Goal: Obtain resource: Download file/media

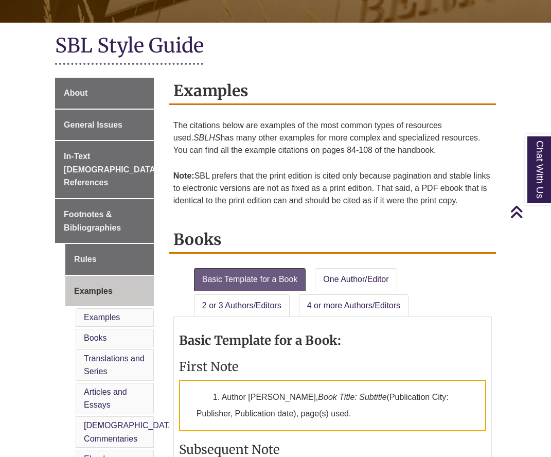
scroll to position [199, 0]
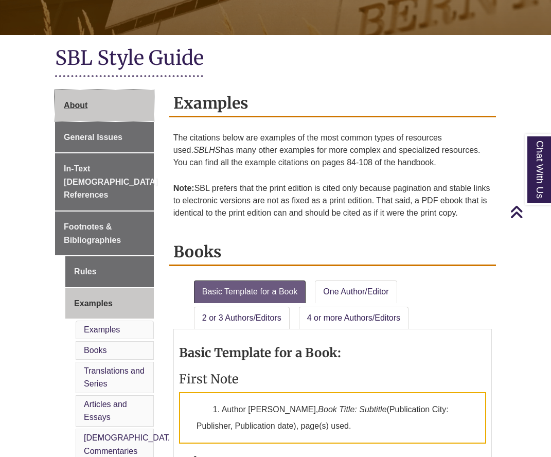
click at [115, 106] on link "About" at bounding box center [104, 105] width 99 height 31
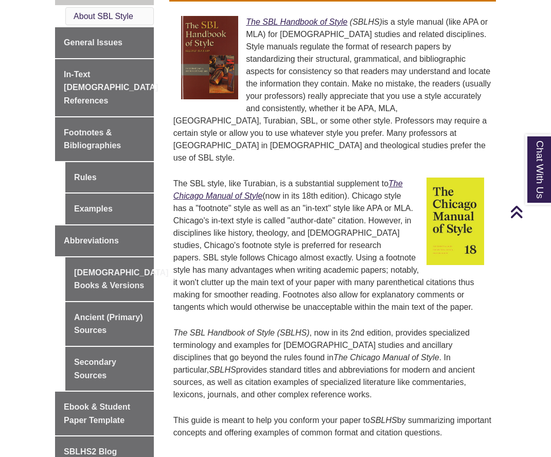
scroll to position [326, 0]
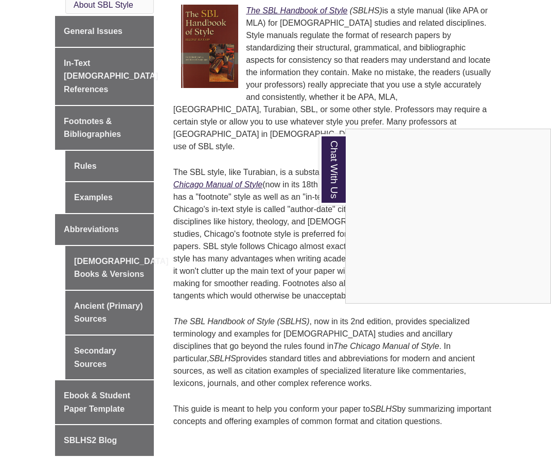
click at [90, 30] on div "Chat With Us" at bounding box center [275, 228] width 551 height 457
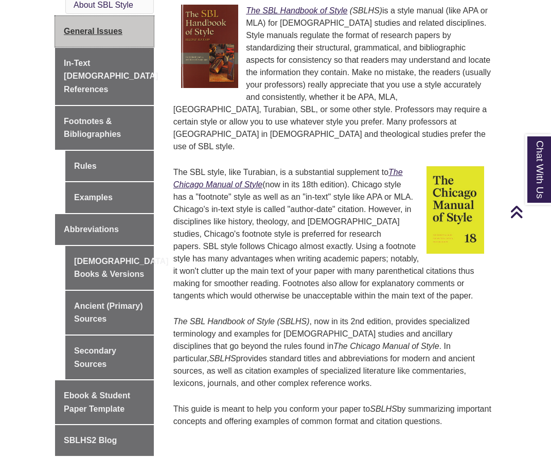
click at [94, 32] on span "General Issues" at bounding box center [93, 31] width 59 height 9
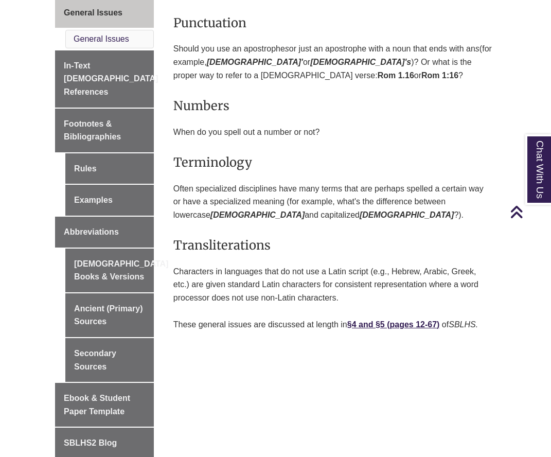
scroll to position [337, 0]
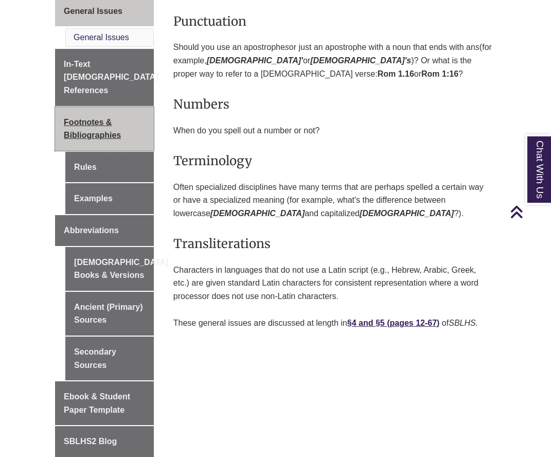
click at [91, 118] on span "Footnotes & Bibliographies" at bounding box center [92, 129] width 57 height 22
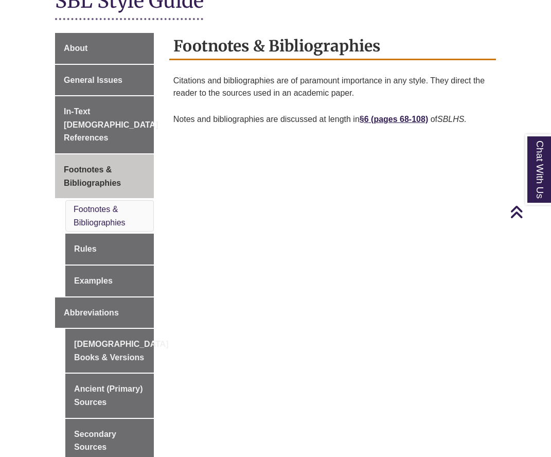
scroll to position [279, 0]
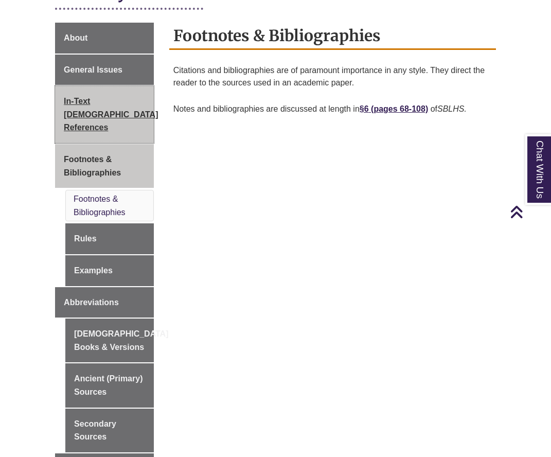
click at [112, 107] on link "In-Text [DEMOGRAPHIC_DATA] References" at bounding box center [104, 114] width 99 height 57
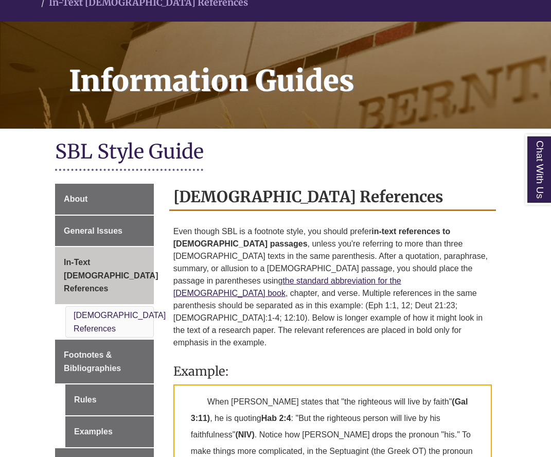
scroll to position [175, 0]
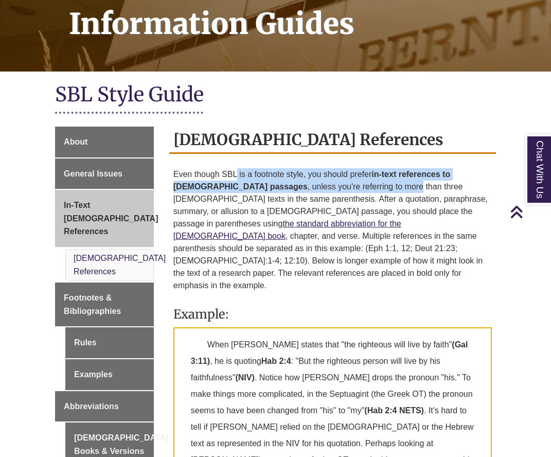
drag, startPoint x: 238, startPoint y: 164, endPoint x: 327, endPoint y: 169, distance: 89.1
click at [327, 169] on p "Even though SBL is a footnote style, you should prefer in-text references to bi…" at bounding box center [332, 230] width 318 height 132
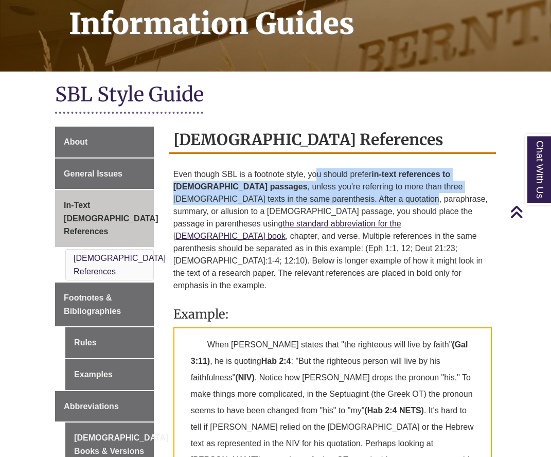
drag, startPoint x: 317, startPoint y: 165, endPoint x: 319, endPoint y: 186, distance: 20.7
click at [319, 186] on p "Even though SBL is a footnote style, you should prefer in-text references to bi…" at bounding box center [332, 230] width 318 height 132
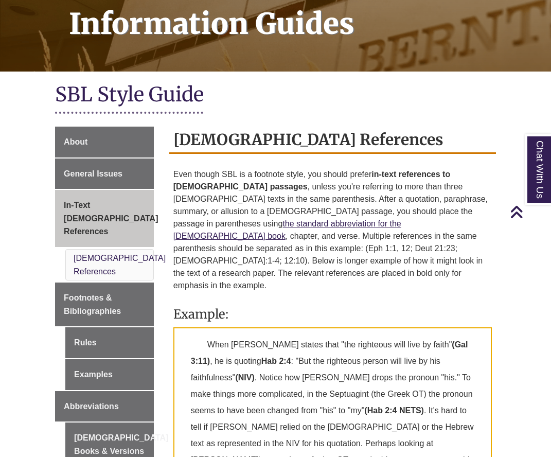
drag, startPoint x: 314, startPoint y: 164, endPoint x: 315, endPoint y: 202, distance: 38.6
click at [315, 202] on p "Even though SBL is a footnote style, you should prefer in-text references to bi…" at bounding box center [332, 230] width 318 height 132
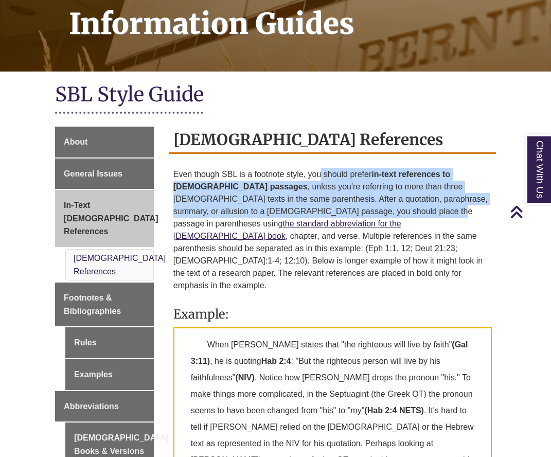
drag, startPoint x: 320, startPoint y: 167, endPoint x: 323, endPoint y: 200, distance: 33.1
click at [323, 200] on p "Even though SBL is a footnote style, you should prefer in-text references to bi…" at bounding box center [332, 230] width 318 height 132
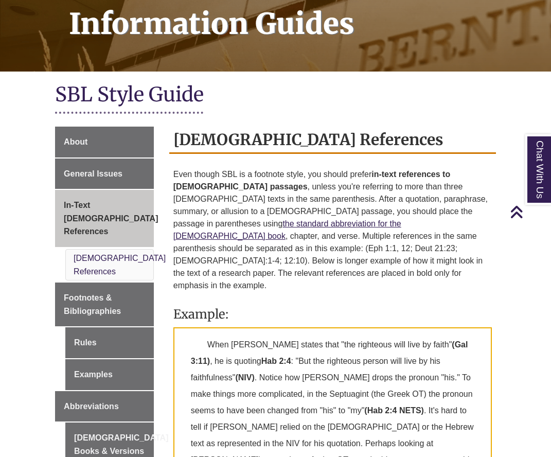
click at [320, 190] on p "Even though SBL is a footnote style, you should prefer in-text references to bi…" at bounding box center [332, 230] width 318 height 132
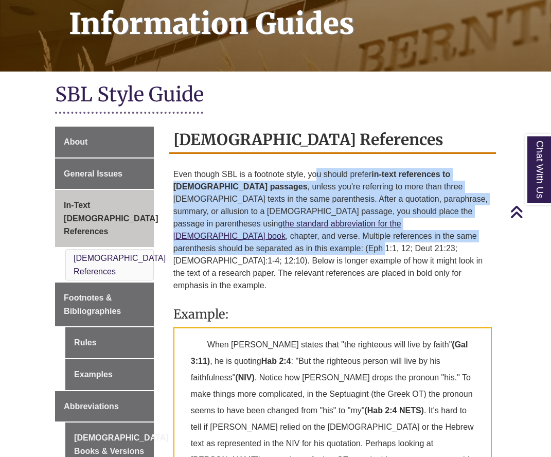
drag, startPoint x: 315, startPoint y: 163, endPoint x: 315, endPoint y: 220, distance: 57.6
click at [315, 220] on p "Even though SBL is a footnote style, you should prefer in-text references to bi…" at bounding box center [332, 230] width 318 height 132
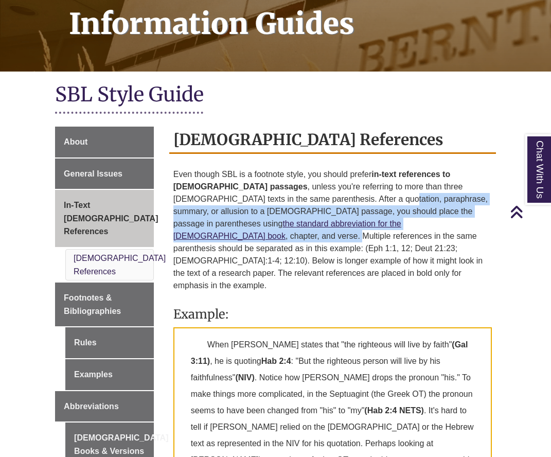
drag, startPoint x: 295, startPoint y: 190, endPoint x: 295, endPoint y: 218, distance: 27.3
click at [295, 218] on p "Even though SBL is a footnote style, you should prefer in-text references to bi…" at bounding box center [332, 230] width 318 height 132
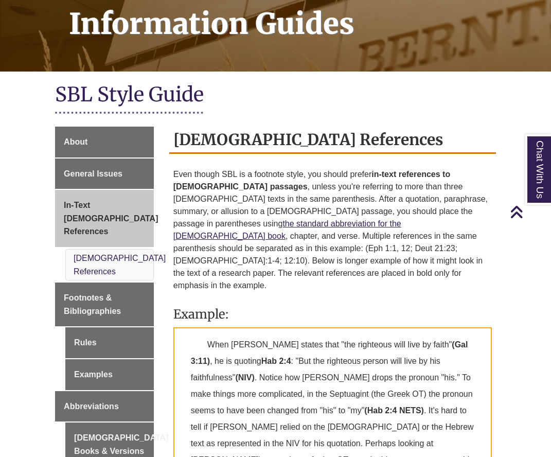
drag, startPoint x: 295, startPoint y: 214, endPoint x: 293, endPoint y: 200, distance: 14.6
click at [295, 213] on p "Even though SBL is a footnote style, you should prefer in-text references to bi…" at bounding box center [332, 230] width 318 height 132
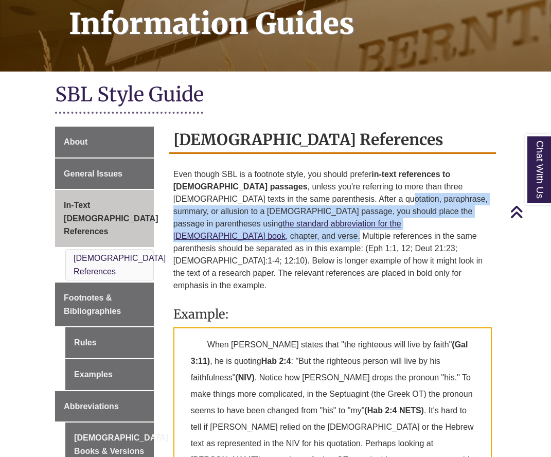
drag, startPoint x: 291, startPoint y: 190, endPoint x: 293, endPoint y: 210, distance: 19.6
click at [293, 210] on p "Even though SBL is a footnote style, you should prefer in-text references to bi…" at bounding box center [332, 230] width 318 height 132
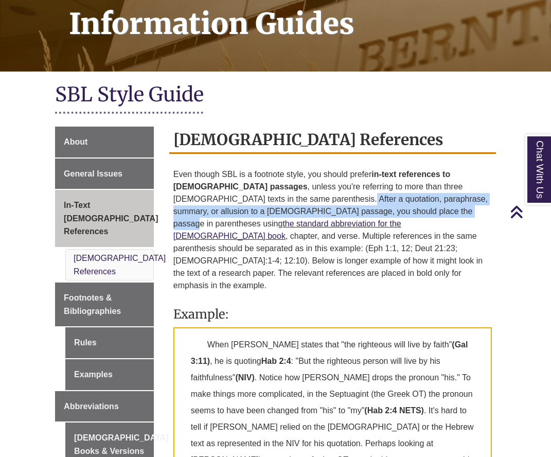
drag, startPoint x: 249, startPoint y: 190, endPoint x: 353, endPoint y: 203, distance: 104.7
click at [353, 203] on p "Even though SBL is a footnote style, you should prefer in-text references to bi…" at bounding box center [332, 230] width 318 height 132
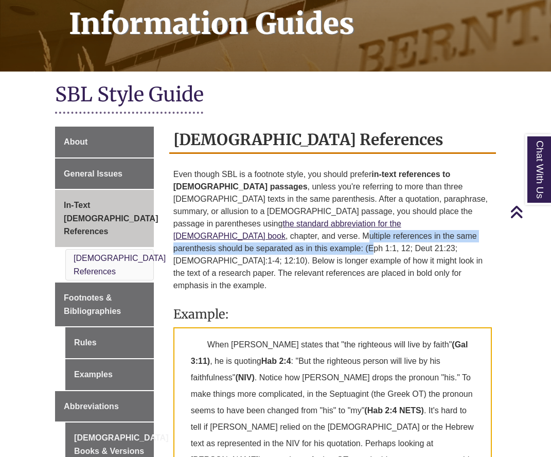
drag, startPoint x: 300, startPoint y: 210, endPoint x: 301, endPoint y: 221, distance: 11.4
click at [304, 222] on p "Even though SBL is a footnote style, you should prefer in-text references to bi…" at bounding box center [332, 230] width 318 height 132
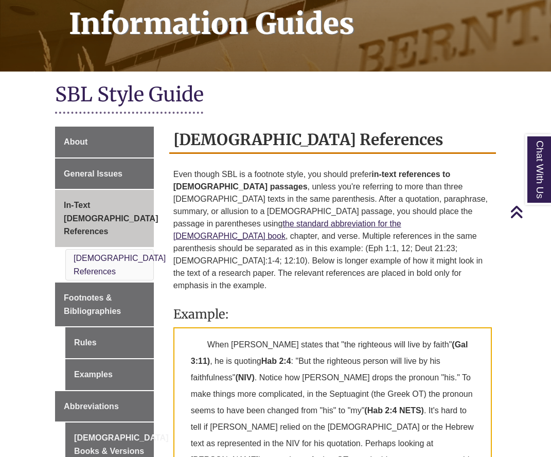
click at [283, 215] on p "Even though SBL is a footnote style, you should prefer in-text references to bi…" at bounding box center [332, 230] width 318 height 132
drag, startPoint x: 290, startPoint y: 212, endPoint x: 460, endPoint y: 218, distance: 169.8
click at [460, 218] on p "Even though SBL is a footnote style, you should prefer in-text references to bi…" at bounding box center [332, 230] width 318 height 132
click at [355, 226] on p "Even though SBL is a footnote style, you should prefer in-text references to bi…" at bounding box center [332, 230] width 318 height 132
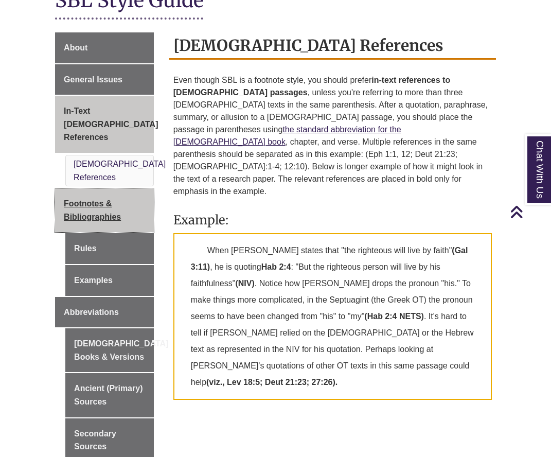
scroll to position [267, 0]
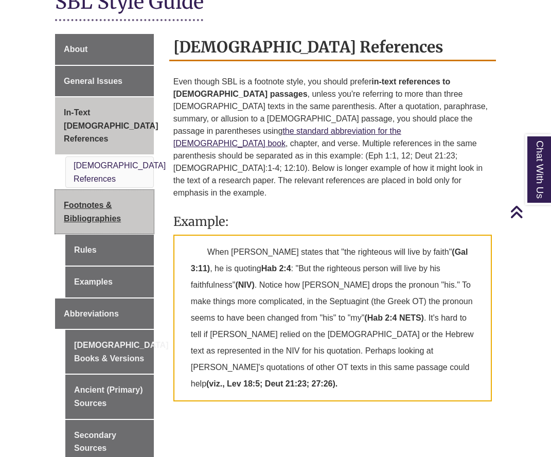
click at [111, 190] on link "Footnotes & Bibliographies" at bounding box center [104, 212] width 99 height 44
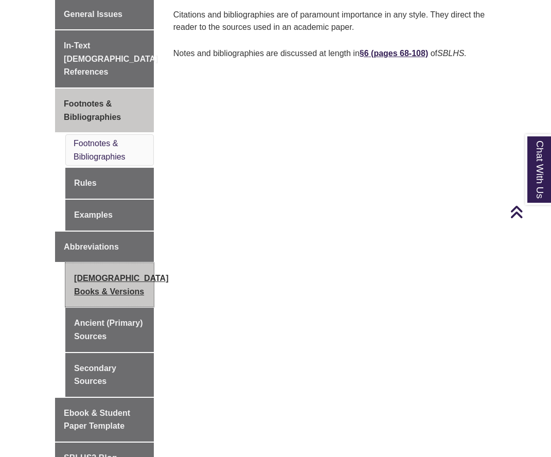
scroll to position [340, 0]
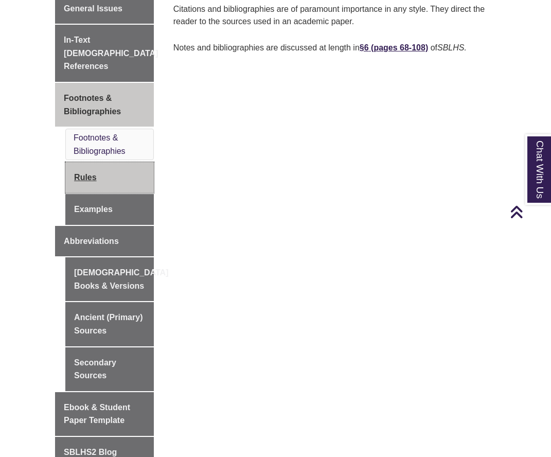
click at [118, 162] on link "Rules" at bounding box center [109, 177] width 88 height 31
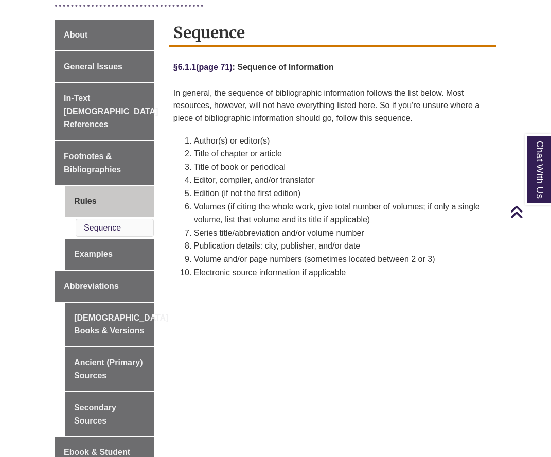
scroll to position [270, 0]
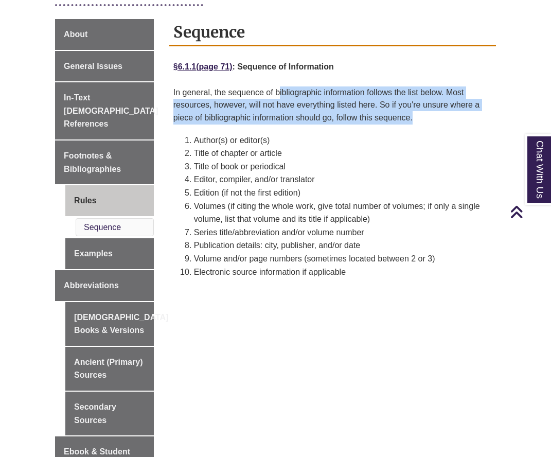
drag, startPoint x: 279, startPoint y: 92, endPoint x: 432, endPoint y: 114, distance: 154.9
click at [432, 114] on p "In general, the sequence of bibliographic information follows the list below. M…" at bounding box center [332, 105] width 318 height 46
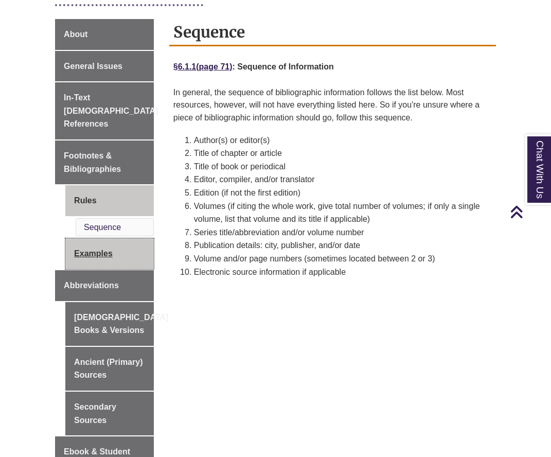
click at [93, 242] on link "Examples" at bounding box center [109, 253] width 88 height 31
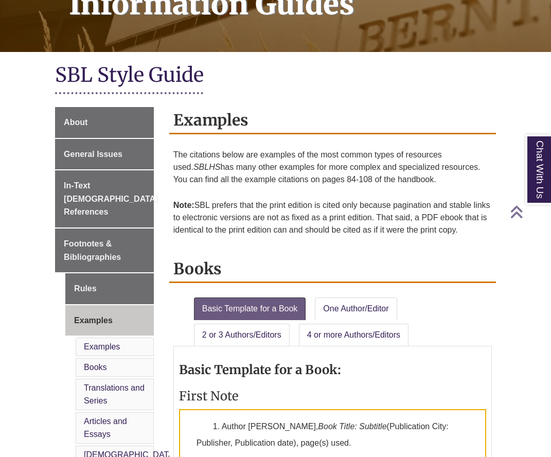
scroll to position [307, 0]
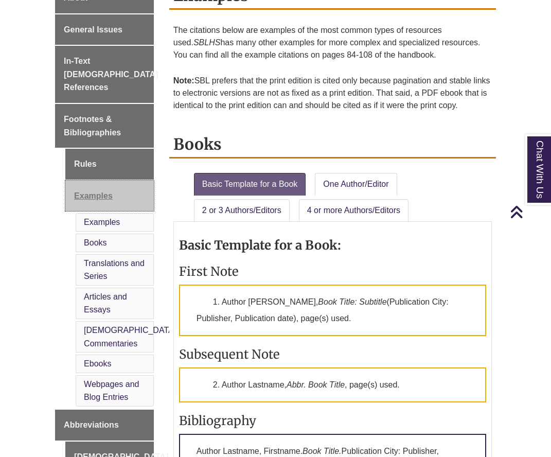
click at [114, 181] on link "Examples" at bounding box center [109, 196] width 88 height 31
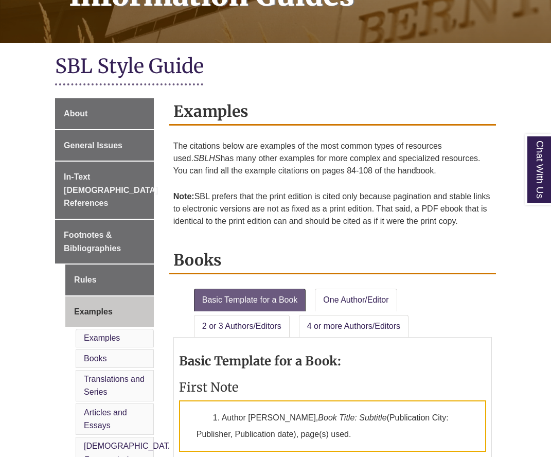
scroll to position [340, 0]
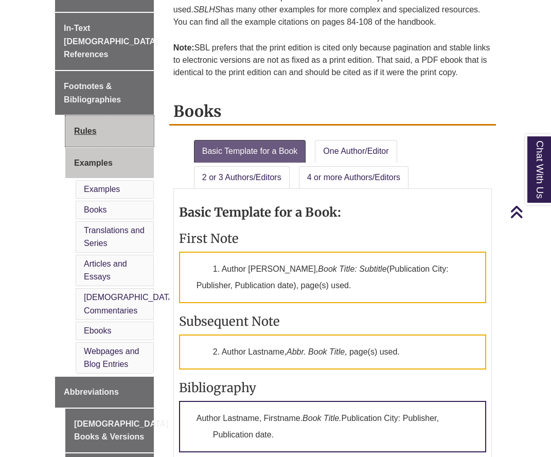
click at [102, 119] on link "Rules" at bounding box center [109, 131] width 88 height 31
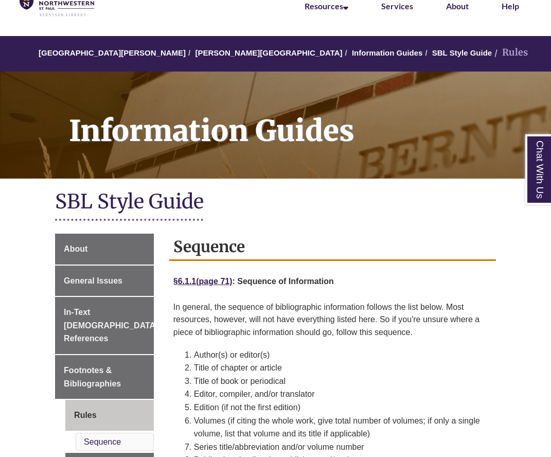
scroll to position [203, 0]
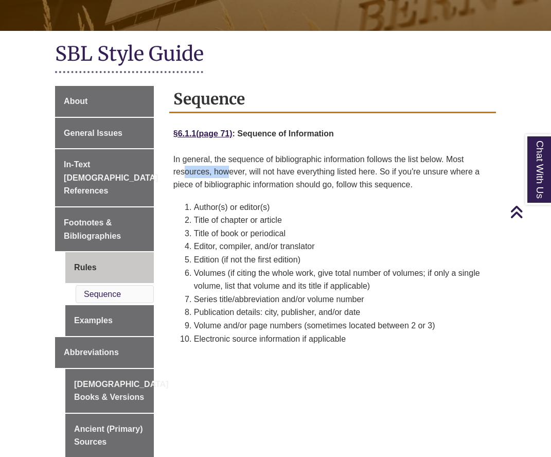
drag, startPoint x: 184, startPoint y: 167, endPoint x: 230, endPoint y: 176, distance: 47.2
click at [229, 174] on p "In general, the sequence of bibliographic information follows the list below. M…" at bounding box center [332, 172] width 318 height 46
drag, startPoint x: 210, startPoint y: 197, endPoint x: 212, endPoint y: 205, distance: 8.0
click at [213, 199] on div "§6.1.1 (page 71) : Sequence of Information In general, the sequence of bibliogr…" at bounding box center [332, 234] width 318 height 222
drag, startPoint x: 188, startPoint y: 206, endPoint x: 278, endPoint y: 210, distance: 90.1
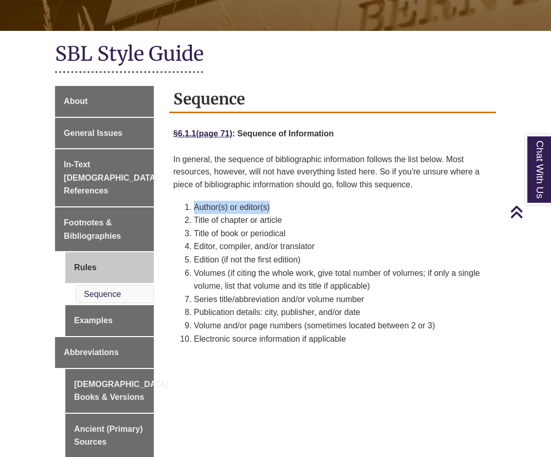
click at [277, 210] on li "Author(s) or editor(s)" at bounding box center [343, 207] width 298 height 13
drag, startPoint x: 210, startPoint y: 216, endPoint x: 290, endPoint y: 222, distance: 79.5
click at [289, 222] on li "Title of chapter or article" at bounding box center [343, 219] width 298 height 13
drag, startPoint x: 211, startPoint y: 233, endPoint x: 270, endPoint y: 238, distance: 58.4
click at [274, 238] on li "Title of book or periodical" at bounding box center [343, 233] width 298 height 13
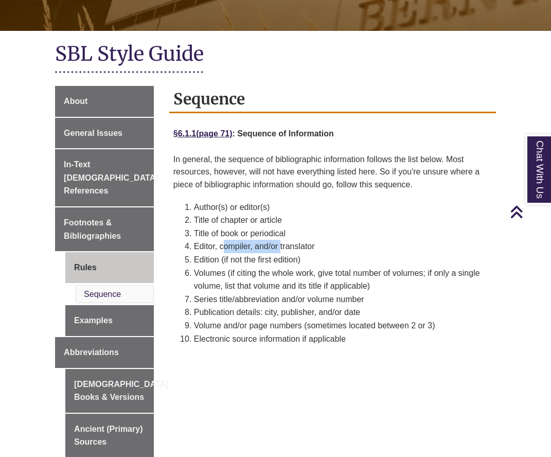
drag, startPoint x: 236, startPoint y: 247, endPoint x: 265, endPoint y: 255, distance: 30.8
click at [280, 252] on li "Editor, compiler, and/or translator" at bounding box center [343, 246] width 298 height 13
drag, startPoint x: 227, startPoint y: 268, endPoint x: 294, endPoint y: 272, distance: 66.5
click at [294, 272] on li "Volumes (if citing the whole work, give total number of volumes; if only a sing…" at bounding box center [343, 279] width 298 height 26
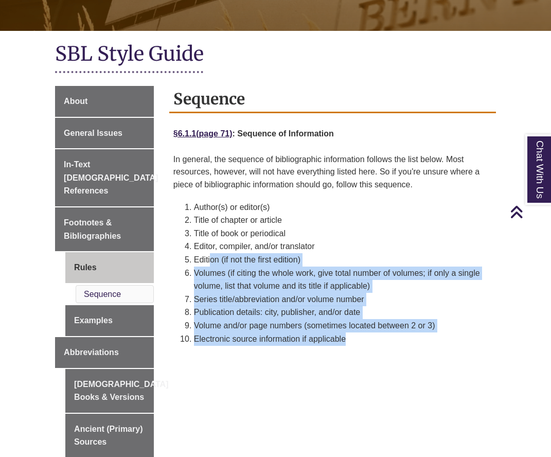
drag, startPoint x: 210, startPoint y: 264, endPoint x: 326, endPoint y: 354, distance: 146.6
click at [322, 354] on div "Sequence §6.1.1 (page 71) : Sequence of Information In general, the sequence of…" at bounding box center [332, 221] width 327 height 270
click at [360, 345] on div "Sequence §6.1.1 (page 71) : Sequence of Information In general, the sequence of…" at bounding box center [332, 221] width 327 height 270
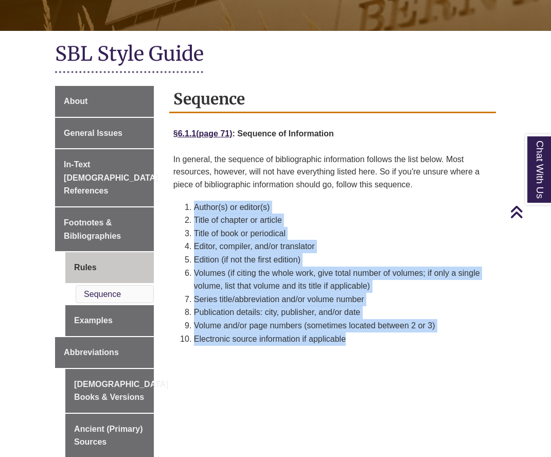
drag, startPoint x: 351, startPoint y: 342, endPoint x: 201, endPoint y: 193, distance: 211.3
click at [193, 197] on div "§6.1.1 (page 71) : Sequence of Information In general, the sequence of bibliogr…" at bounding box center [332, 234] width 318 height 222
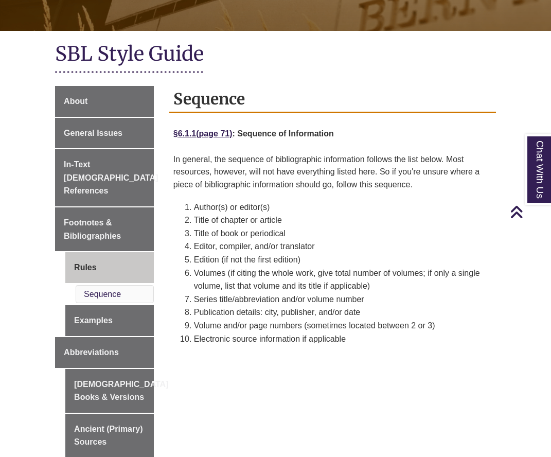
click at [209, 190] on p "In general, the sequence of bibliographic information follows the list below. M…" at bounding box center [332, 172] width 318 height 46
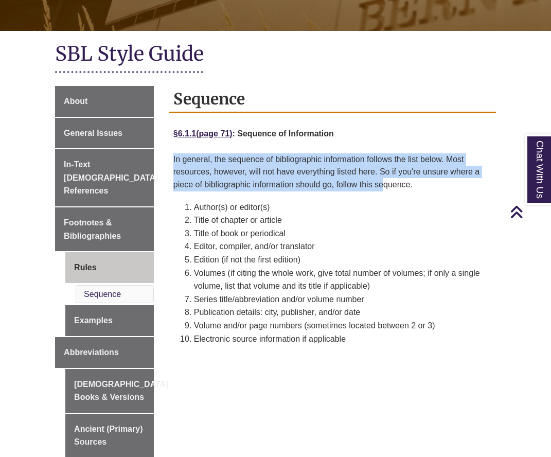
drag, startPoint x: 385, startPoint y: 186, endPoint x: 197, endPoint y: 149, distance: 191.4
click at [197, 149] on div "§6.1.1 (page 71) : Sequence of Information In general, the sequence of bibliogr…" at bounding box center [332, 234] width 318 height 222
click at [196, 150] on p "In general, the sequence of bibliographic information follows the list below. M…" at bounding box center [332, 172] width 318 height 46
drag, startPoint x: 175, startPoint y: 159, endPoint x: 413, endPoint y: 191, distance: 239.8
click at [413, 191] on p "In general, the sequence of bibliographic information follows the list below. M…" at bounding box center [332, 172] width 318 height 46
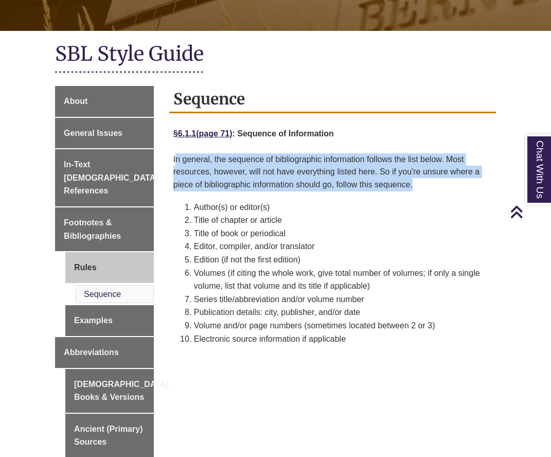
click at [413, 191] on p "In general, the sequence of bibliographic information follows the list below. M…" at bounding box center [332, 172] width 318 height 46
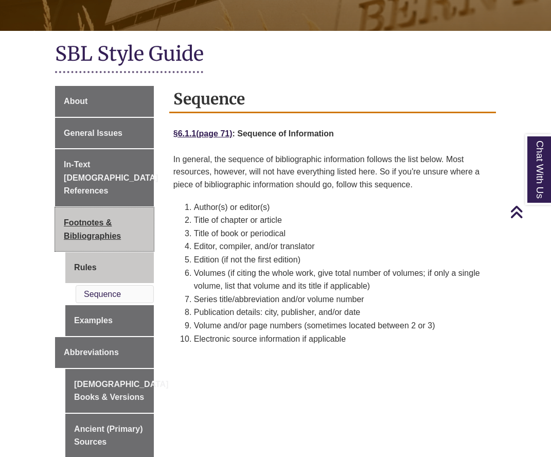
click at [100, 227] on link "Footnotes & Bibliographies" at bounding box center [104, 229] width 99 height 44
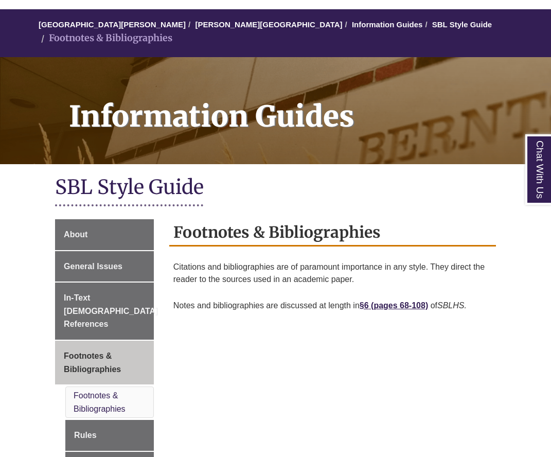
scroll to position [83, 0]
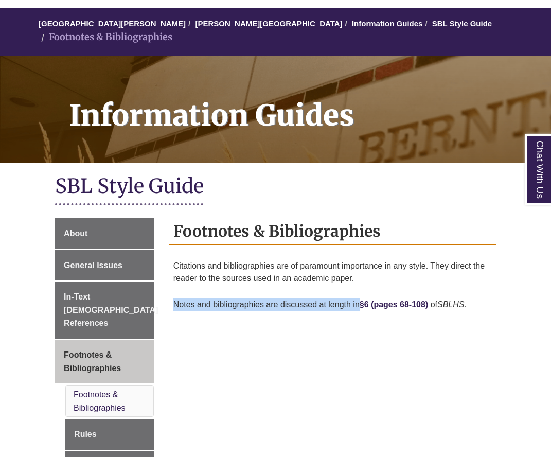
drag, startPoint x: 173, startPoint y: 293, endPoint x: 358, endPoint y: 292, distance: 185.2
click at [358, 300] on span "Notes and bibliographies are discussed at length in §6" at bounding box center [272, 304] width 198 height 9
drag, startPoint x: 234, startPoint y: 293, endPoint x: 296, endPoint y: 296, distance: 62.3
click at [295, 300] on span "Notes and bibliographies are discussed at length in §6" at bounding box center [272, 304] width 198 height 9
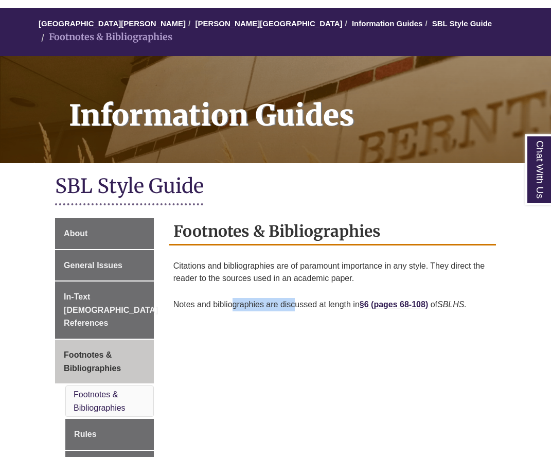
click at [296, 296] on p "Notes and bibliographies are discussed at length in §6 ( pages 68-108) of SBLHS." at bounding box center [332, 305] width 318 height 22
drag, startPoint x: 323, startPoint y: 293, endPoint x: 175, endPoint y: 289, distance: 148.2
click at [175, 300] on span "Notes and bibliographies are discussed at length in §6" at bounding box center [272, 304] width 198 height 9
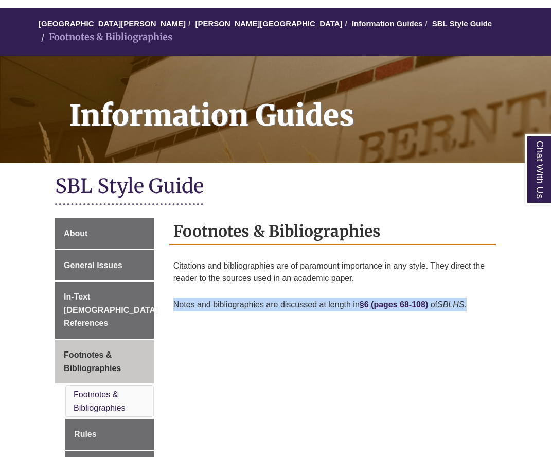
drag, startPoint x: 174, startPoint y: 291, endPoint x: 469, endPoint y: 300, distance: 294.9
click at [469, 300] on p "Notes and bibliographies are discussed at length in §6 ( pages 68-108) of SBLHS." at bounding box center [332, 305] width 318 height 22
click at [477, 299] on p "Notes and bibliographies are discussed at length in §6 ( pages 68-108) of SBLHS." at bounding box center [332, 305] width 318 height 22
drag, startPoint x: 206, startPoint y: 288, endPoint x: 333, endPoint y: 294, distance: 126.7
click at [332, 300] on span "Notes and bibliographies are discussed at length in §6" at bounding box center [272, 304] width 198 height 9
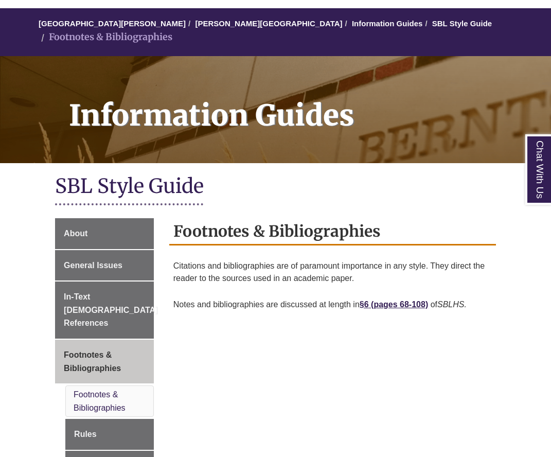
click at [333, 300] on span "Notes and bibliographies are discussed at length in §6" at bounding box center [272, 304] width 198 height 9
click at [408, 300] on link "pages 68-108)" at bounding box center [400, 304] width 55 height 9
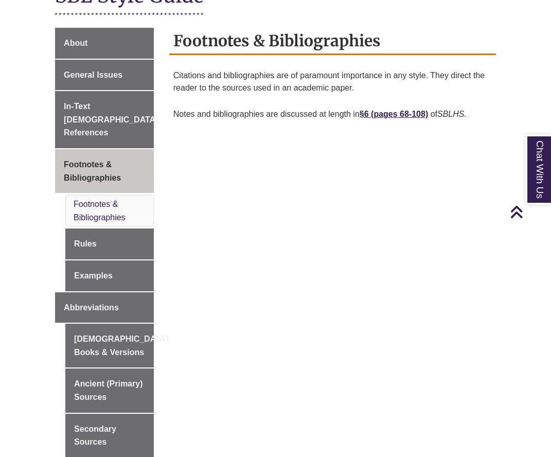
scroll to position [287, 0]
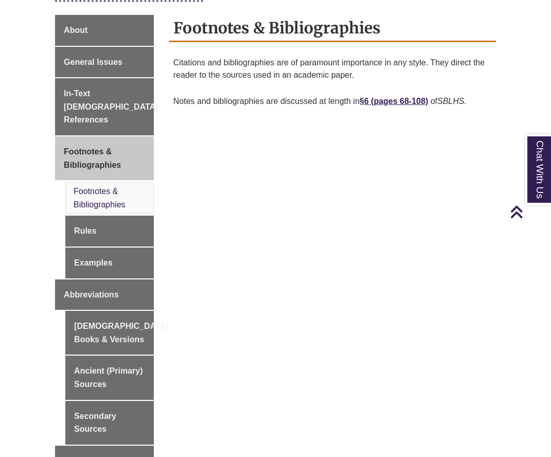
drag, startPoint x: 231, startPoint y: 45, endPoint x: 379, endPoint y: 65, distance: 149.0
click at [376, 66] on p "Citations and bibliographies are of paramount importance in any style. They dir…" at bounding box center [332, 68] width 318 height 33
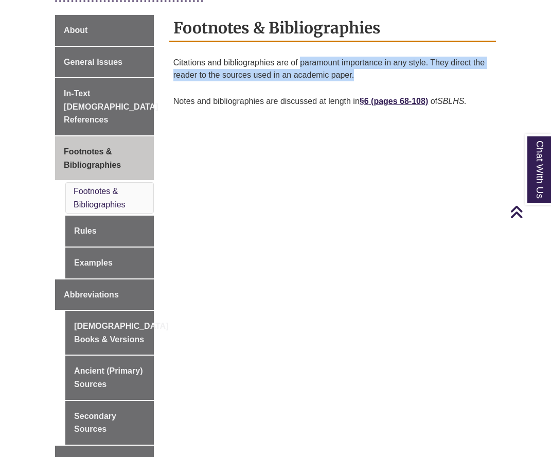
drag, startPoint x: 380, startPoint y: 64, endPoint x: 297, endPoint y: 55, distance: 83.8
click at [298, 56] on p "Citations and bibliographies are of paramount importance in any style. They dir…" at bounding box center [332, 68] width 318 height 33
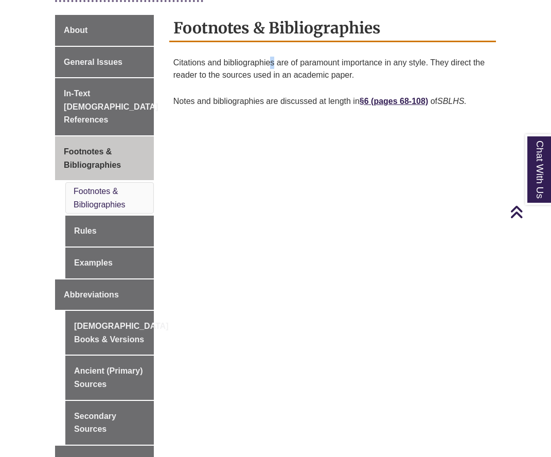
drag, startPoint x: 274, startPoint y: 51, endPoint x: 244, endPoint y: 47, distance: 30.7
click at [269, 52] on p "Citations and bibliographies are of paramount importance in any style. They dir…" at bounding box center [332, 68] width 318 height 33
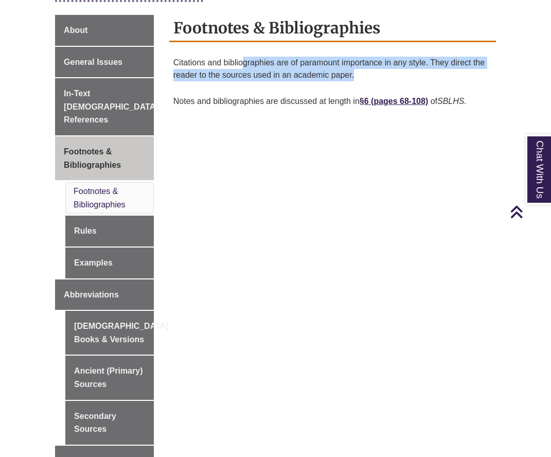
drag, startPoint x: 243, startPoint y: 47, endPoint x: 369, endPoint y: 67, distance: 128.2
click at [369, 67] on p "Citations and bibliographies are of paramount importance in any style. They dir…" at bounding box center [332, 68] width 318 height 33
drag, startPoint x: 318, startPoint y: 48, endPoint x: 310, endPoint y: 79, distance: 31.6
click at [310, 79] on div "Citations and bibliographies are of paramount importance in any style. They dir…" at bounding box center [332, 84] width 318 height 65
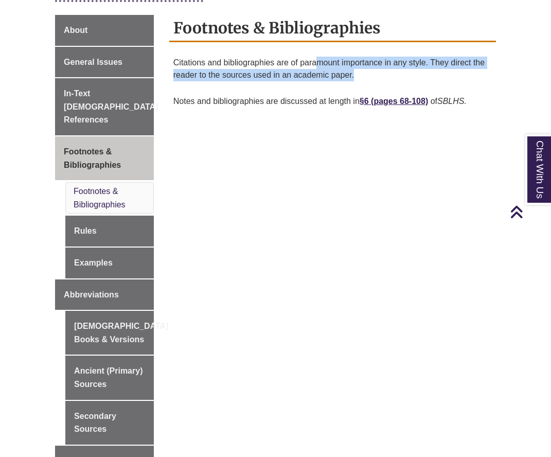
click at [310, 91] on p "Notes and bibliographies are discussed at length in §6 ( pages 68-108) of SBLHS." at bounding box center [332, 102] width 318 height 22
drag, startPoint x: 315, startPoint y: 50, endPoint x: 307, endPoint y: 73, distance: 24.1
click at [307, 73] on p "Citations and bibliographies are of paramount importance in any style. They dir…" at bounding box center [332, 68] width 318 height 33
drag, startPoint x: 307, startPoint y: 52, endPoint x: 304, endPoint y: 68, distance: 16.2
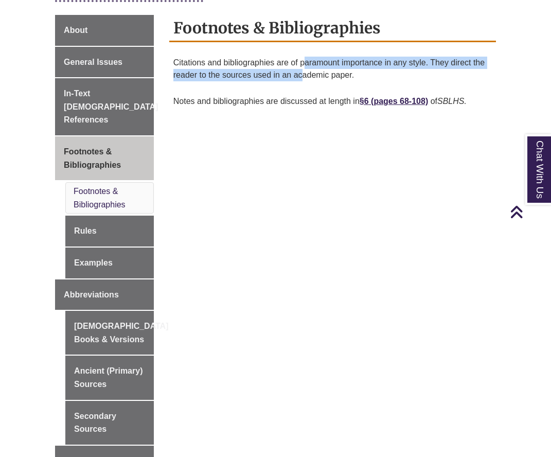
click at [304, 68] on p "Citations and bibliographies are of paramount importance in any style. They dir…" at bounding box center [332, 68] width 318 height 33
drag, startPoint x: 269, startPoint y: 47, endPoint x: 268, endPoint y: 81, distance: 34.5
click at [268, 81] on div "Citations and bibliographies are of paramount importance in any style. They dir…" at bounding box center [332, 84] width 318 height 65
click at [270, 91] on p "Notes and bibliographies are discussed at length in §6 ( pages 68-108) of SBLHS." at bounding box center [332, 102] width 318 height 22
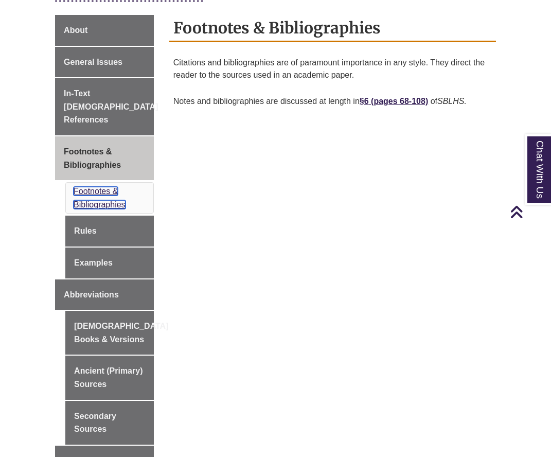
click at [108, 187] on link "Footnotes & Bibliographies" at bounding box center [100, 198] width 52 height 22
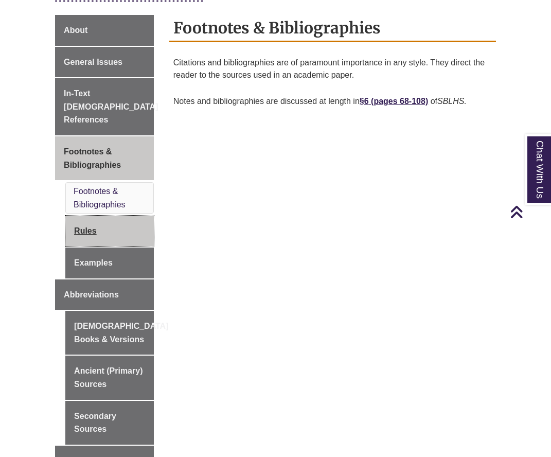
scroll to position [289, 0]
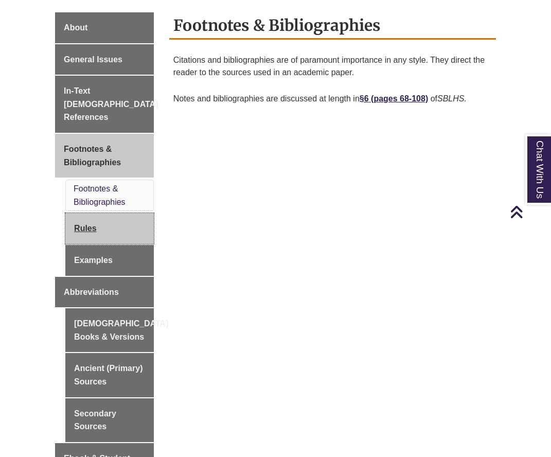
click at [93, 213] on link "Rules" at bounding box center [109, 228] width 88 height 31
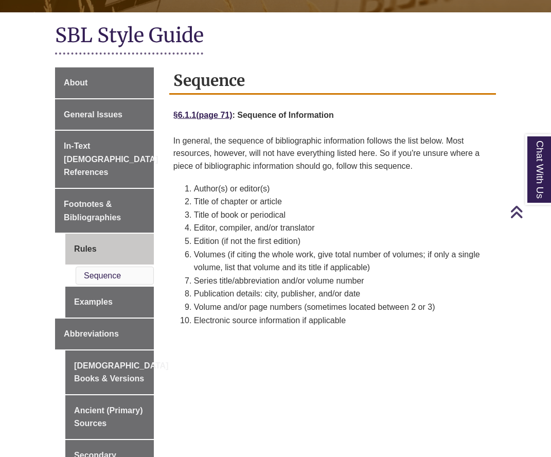
scroll to position [236, 0]
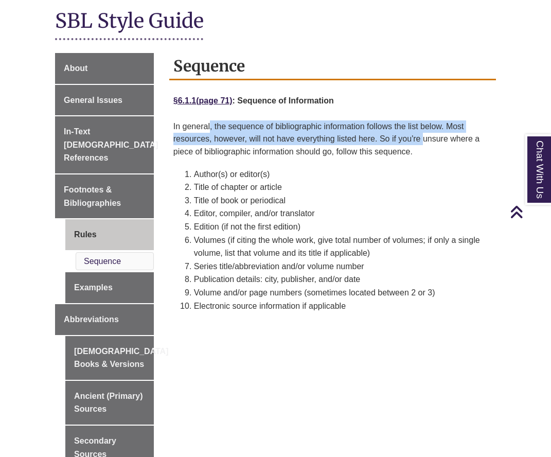
drag, startPoint x: 212, startPoint y: 128, endPoint x: 425, endPoint y: 140, distance: 213.3
click at [425, 140] on p "In general, the sequence of bibliographic information follows the list below. M…" at bounding box center [332, 139] width 318 height 46
click at [425, 140] on span "if you're unsure where a piece of bibliographic information should go" at bounding box center [326, 145] width 306 height 22
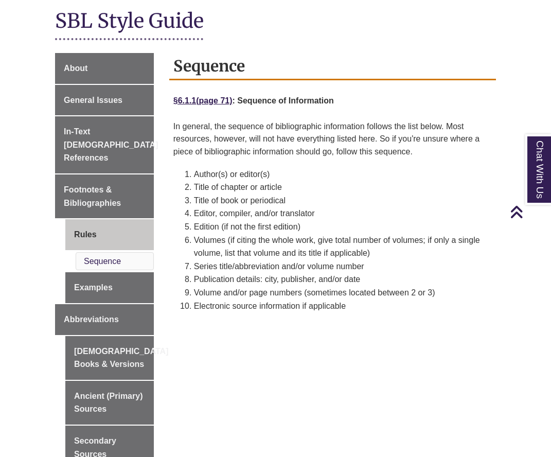
drag, startPoint x: 244, startPoint y: 145, endPoint x: 354, endPoint y: 139, distance: 110.8
click at [353, 138] on p "In general, the sequence of bibliographic information follows the list below. M…" at bounding box center [332, 139] width 318 height 46
drag, startPoint x: 351, startPoint y: 141, endPoint x: 412, endPoint y: 140, distance: 61.2
click at [412, 140] on p "In general, the sequence of bibliographic information follows the list below. M…" at bounding box center [332, 139] width 318 height 46
drag, startPoint x: 412, startPoint y: 140, endPoint x: 375, endPoint y: 147, distance: 37.7
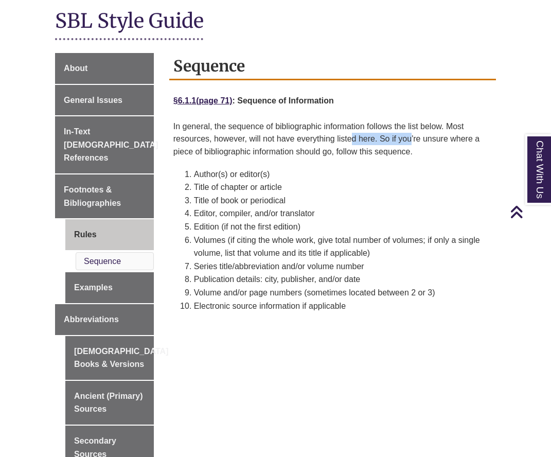
click at [412, 140] on span "if you're unsure where a piece of bibliographic information should go" at bounding box center [326, 145] width 306 height 22
drag, startPoint x: 252, startPoint y: 156, endPoint x: 401, endPoint y: 156, distance: 148.7
click at [399, 156] on p "In general, the sequence of bibliographic information follows the list below. M…" at bounding box center [332, 139] width 318 height 46
click at [401, 156] on p "In general, the sequence of bibliographic information follows the list below. M…" at bounding box center [332, 139] width 318 height 46
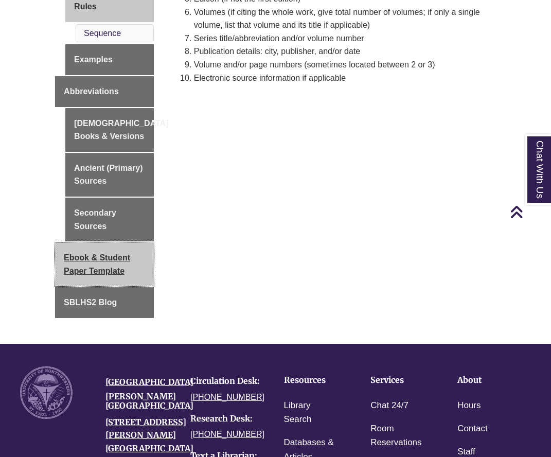
scroll to position [475, 0]
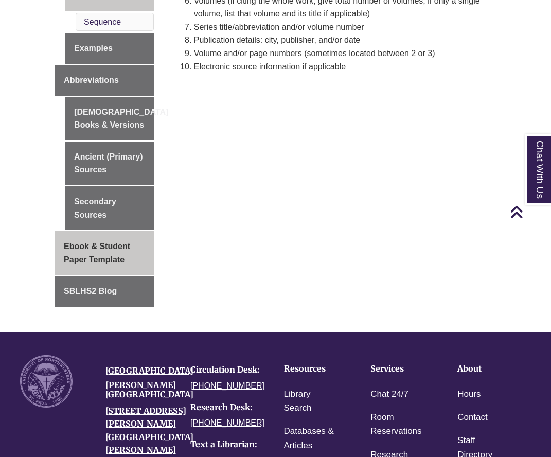
click at [122, 242] on span "Ebook & Student Paper Template" at bounding box center [97, 253] width 66 height 22
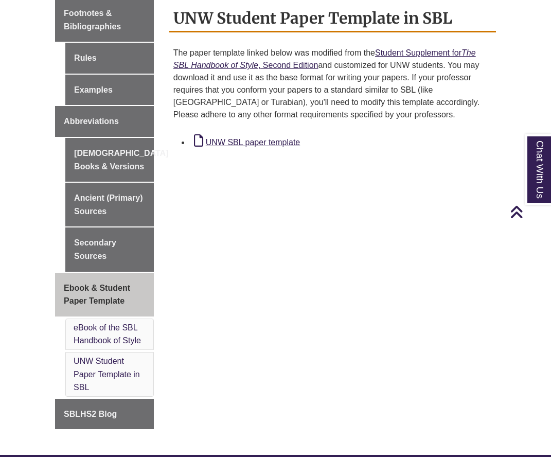
scroll to position [429, 0]
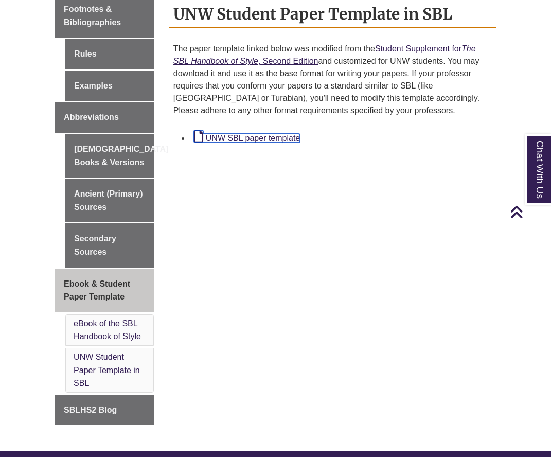
click at [239, 136] on link "UNW SBL paper template" at bounding box center [247, 138] width 106 height 9
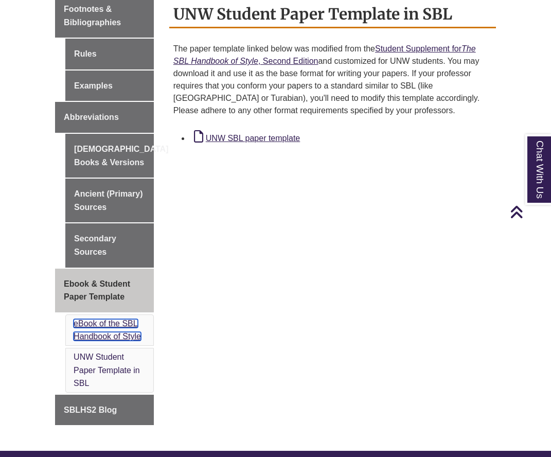
click at [124, 325] on link "eBook of the SBL Handbook of Style" at bounding box center [107, 330] width 67 height 22
